Goal: Find specific page/section: Find specific page/section

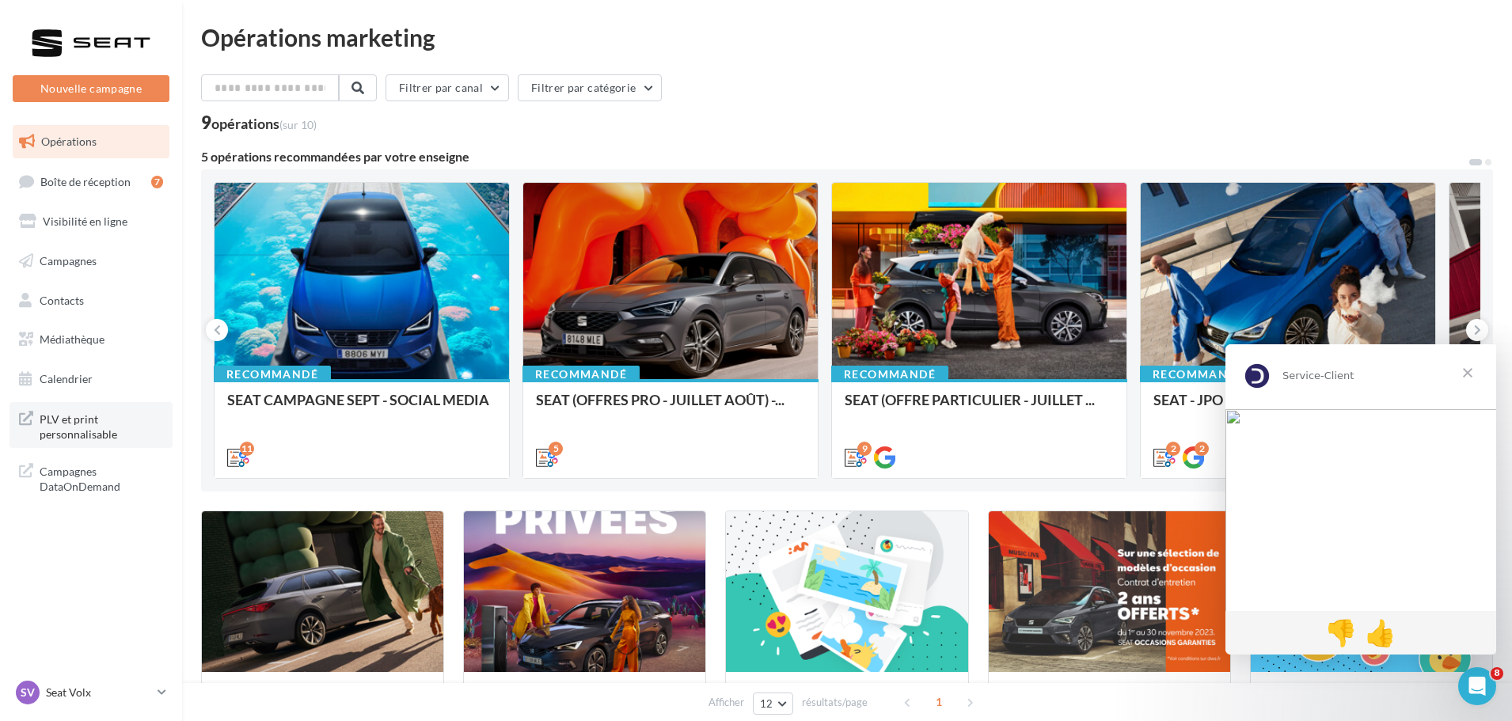
click at [90, 424] on span "PLV et print personnalisable" at bounding box center [101, 425] width 123 height 34
click at [77, 492] on span "Campagnes DataOnDemand" at bounding box center [101, 478] width 123 height 34
click at [77, 439] on span "PLV et print personnalisable" at bounding box center [101, 425] width 123 height 34
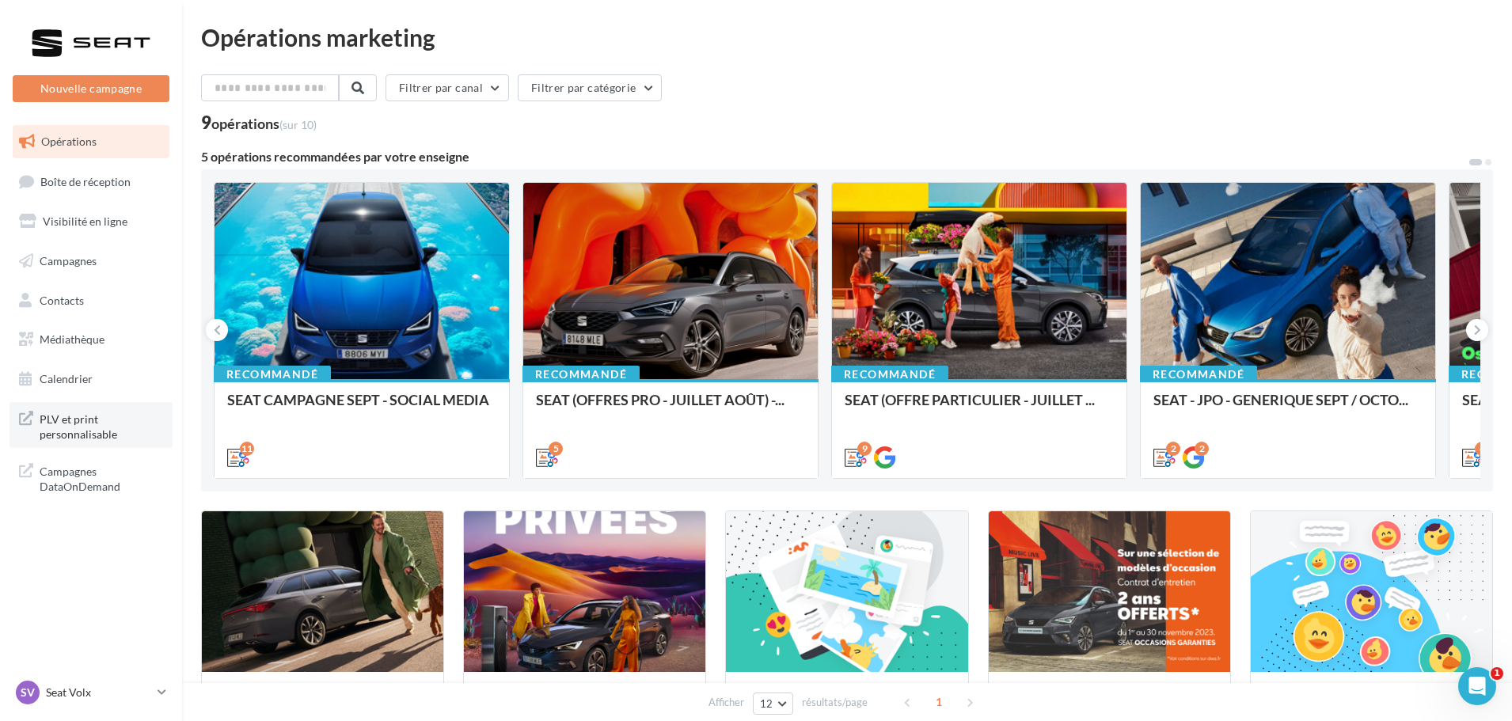
click at [93, 416] on span "PLV et print personnalisable" at bounding box center [101, 425] width 123 height 34
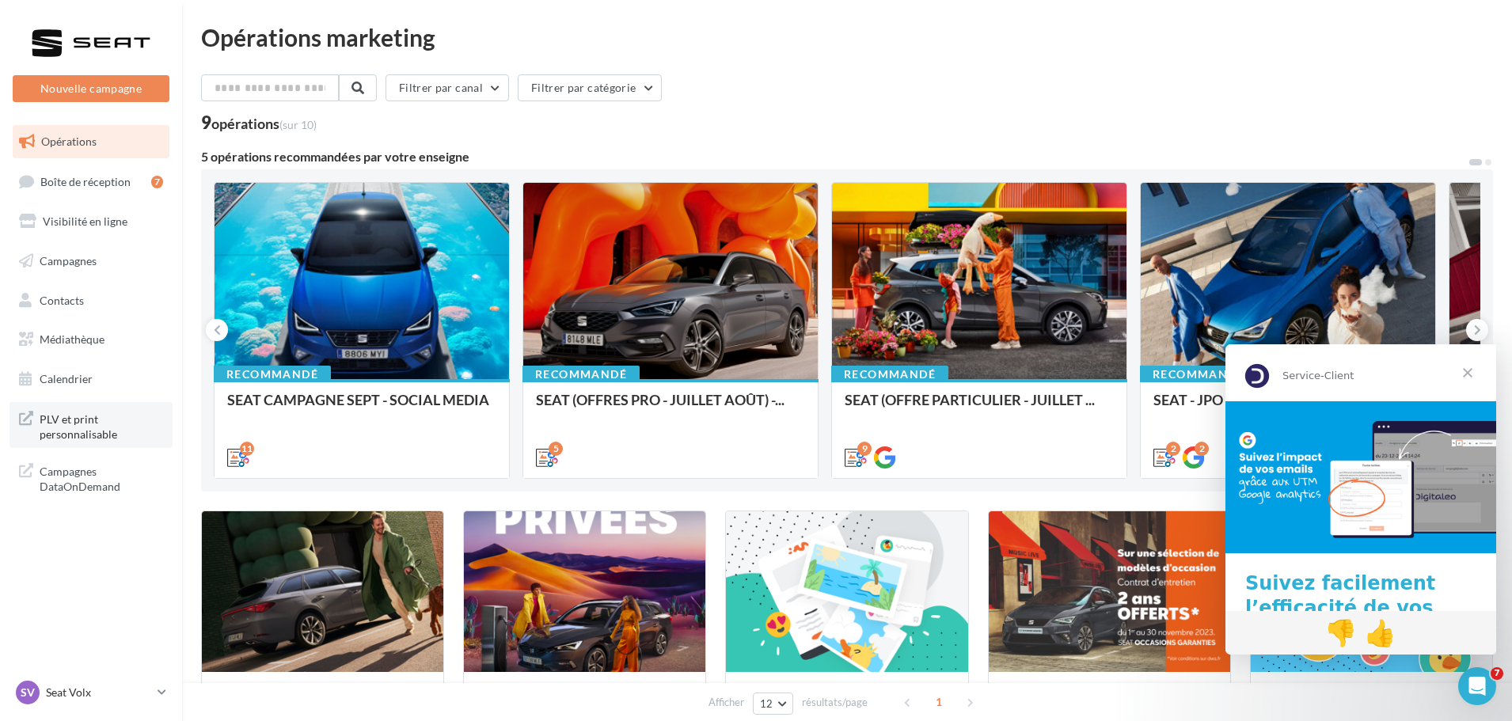
click at [101, 430] on span "PLV et print personnalisable" at bounding box center [101, 425] width 123 height 34
click at [88, 686] on p "Seat Volx" at bounding box center [98, 693] width 105 height 16
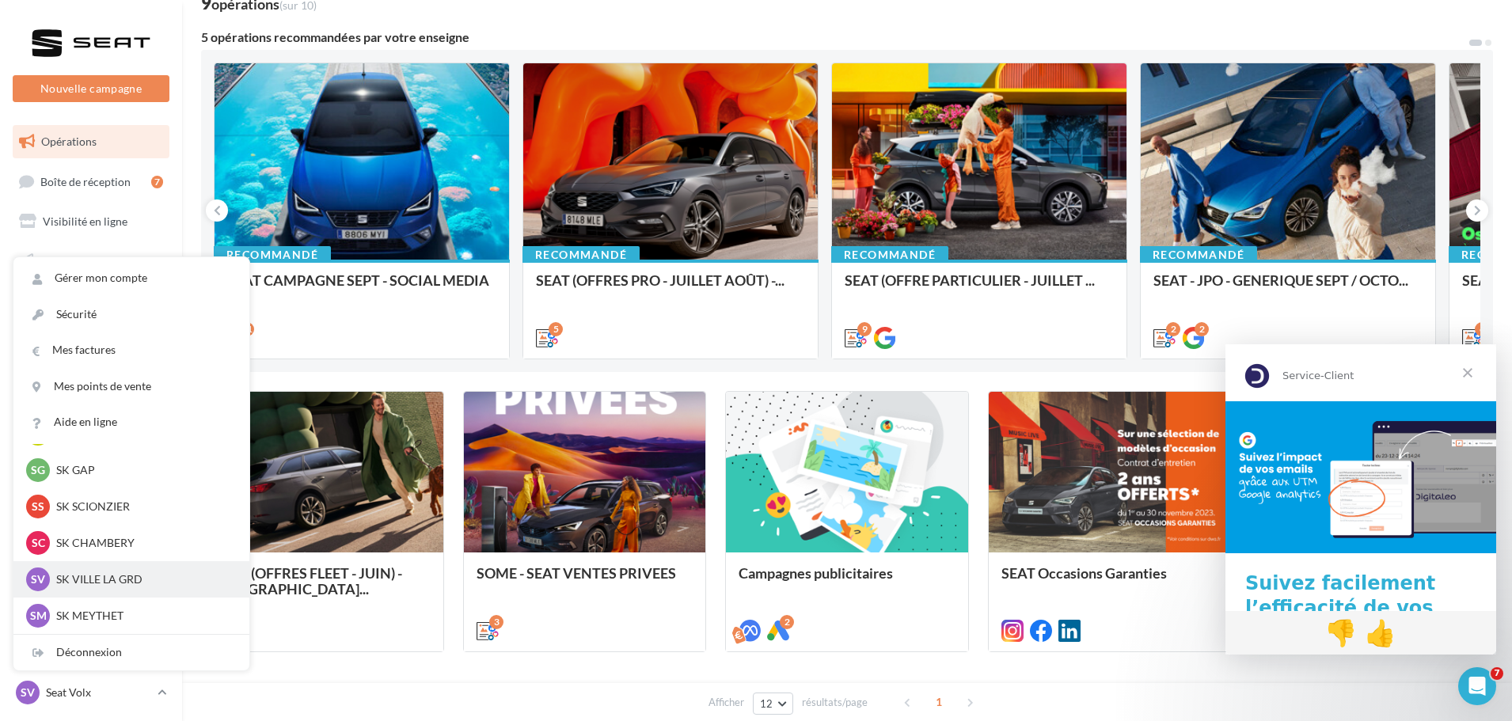
scroll to position [158, 0]
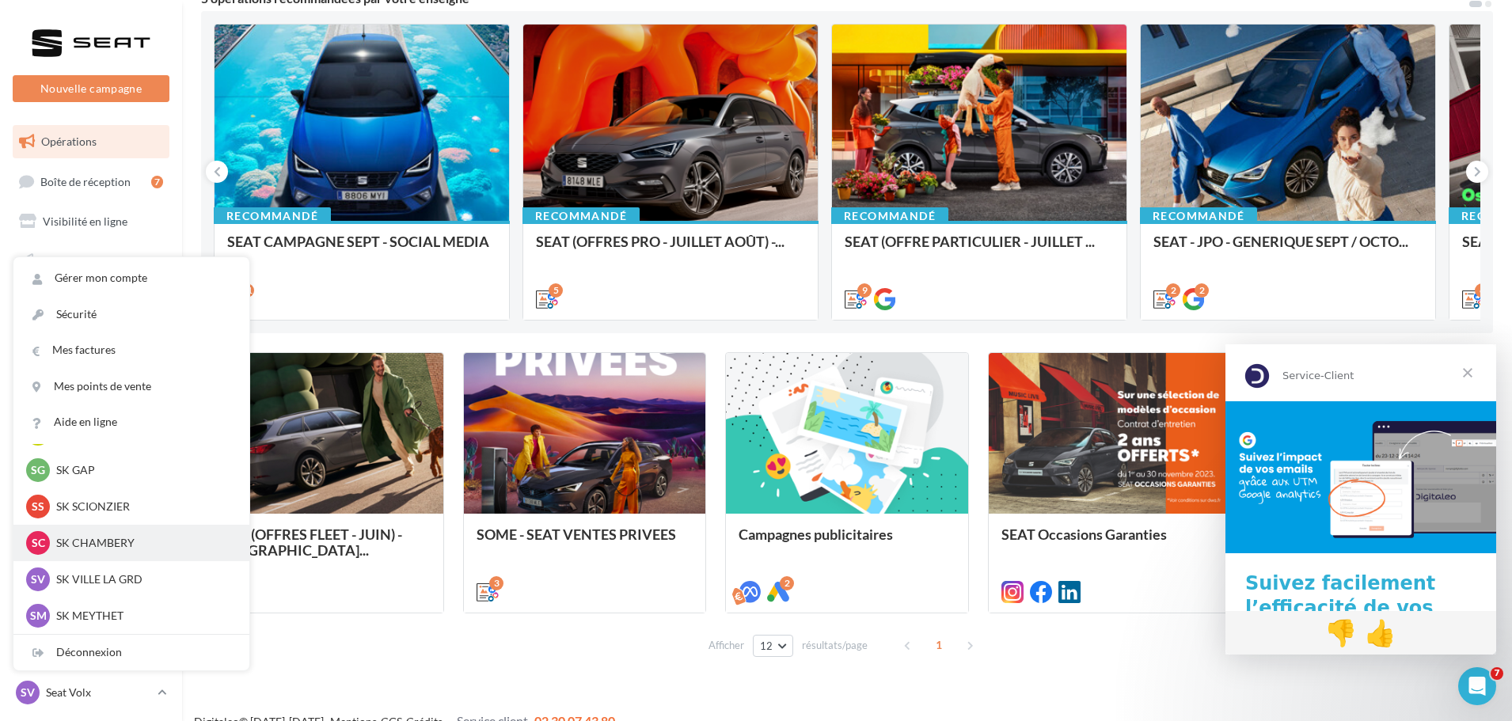
click at [142, 534] on div "SC SK CHAMBERY sk-cham-lau" at bounding box center [131, 543] width 211 height 24
